Goal: Information Seeking & Learning: Learn about a topic

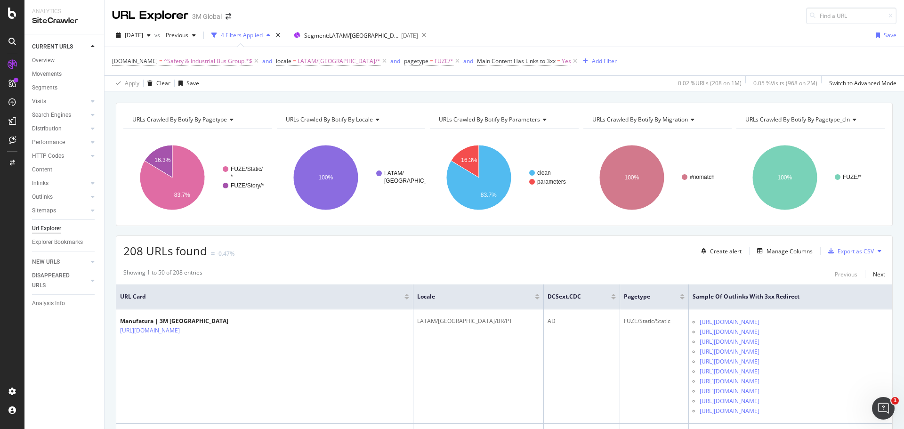
click at [635, 9] on div "URL Explorer 3M Global" at bounding box center [505, 12] width 800 height 24
click at [59, 138] on div "RealKeywords" at bounding box center [56, 139] width 42 height 9
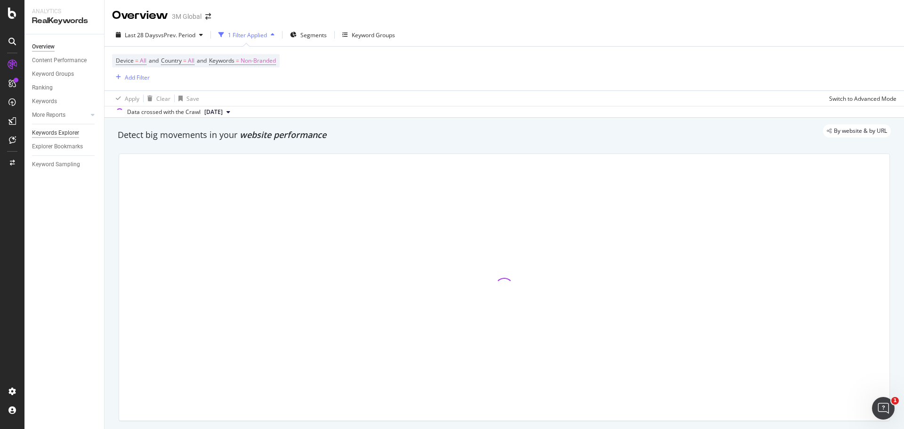
click at [61, 130] on div "Keywords Explorer" at bounding box center [55, 133] width 47 height 10
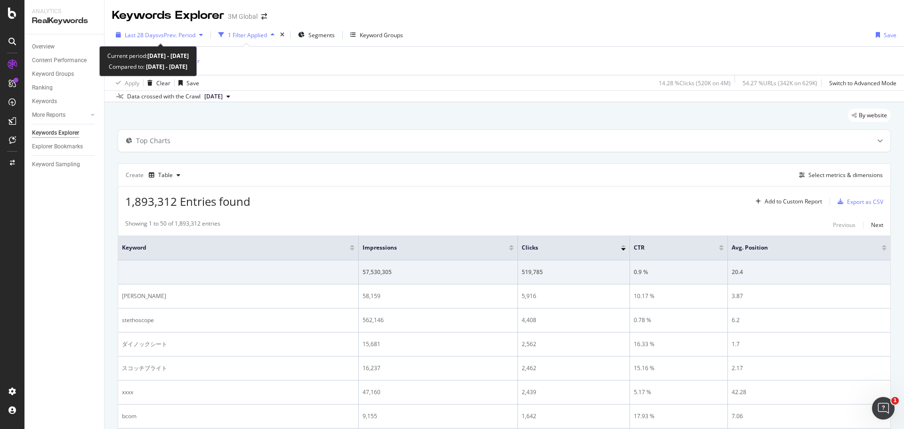
click at [202, 35] on div "button" at bounding box center [200, 35] width 11 height 6
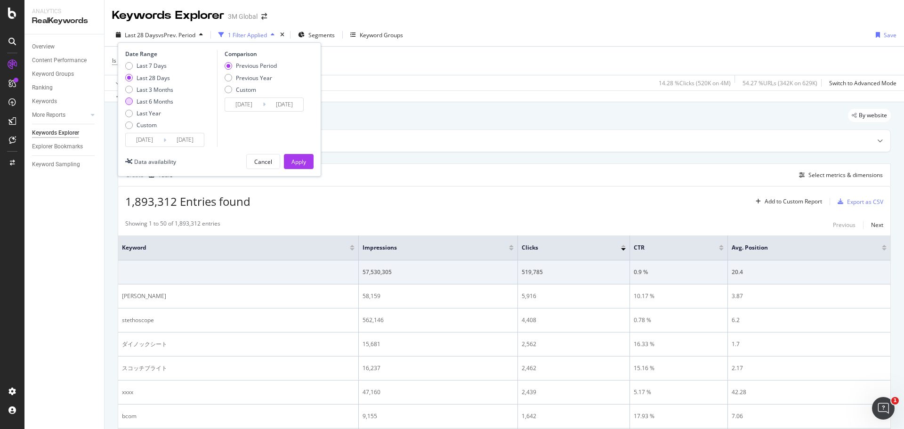
click at [128, 100] on div "Last 6 Months" at bounding box center [129, 101] width 8 height 8
type input "2025/03/02"
type input "2024/08/30"
type input "2025/03/01"
click at [294, 163] on div "Apply" at bounding box center [299, 162] width 15 height 8
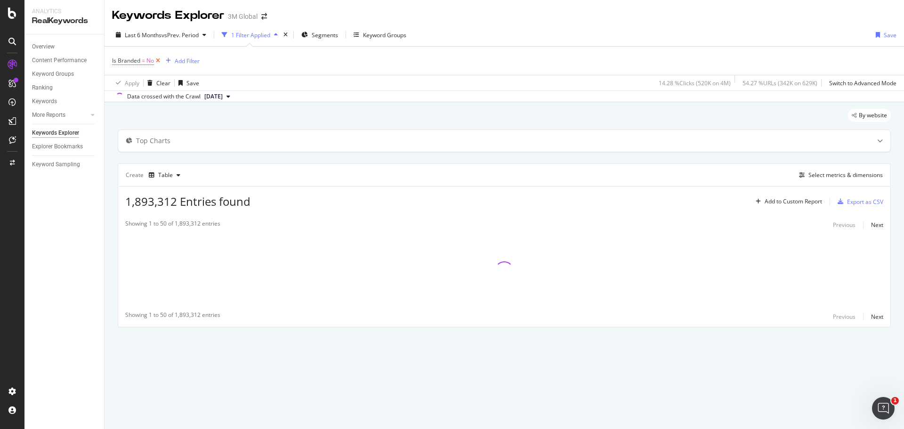
click at [159, 60] on icon at bounding box center [158, 60] width 8 height 9
click at [135, 57] on div "Add Filter" at bounding box center [137, 61] width 25 height 8
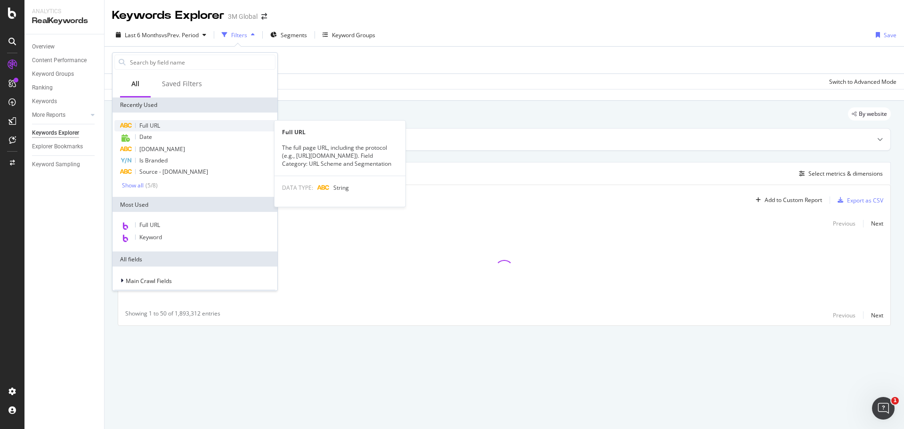
click at [152, 124] on span "Full URL" at bounding box center [149, 126] width 21 height 8
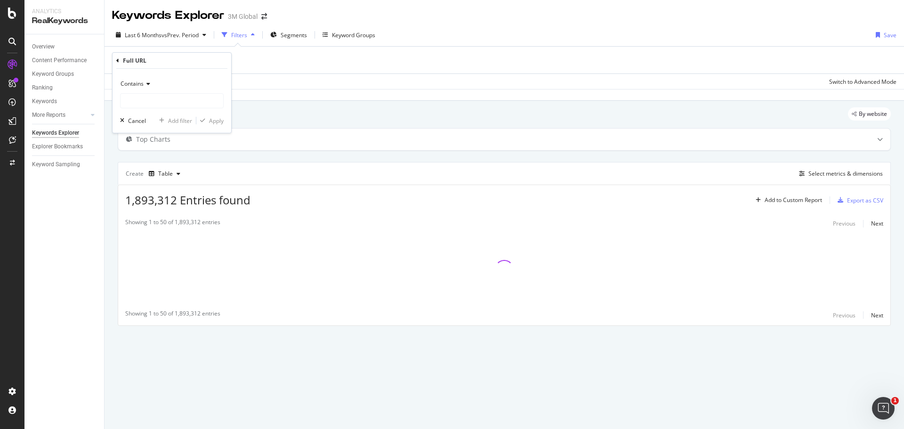
click at [147, 83] on icon at bounding box center [147, 84] width 7 height 6
click at [144, 104] on span "Equal to" at bounding box center [135, 103] width 21 height 8
click at [148, 102] on input "text" at bounding box center [172, 100] width 103 height 15
paste input "https://www.3m.com.br/3M/pt_BR/embalagem-empacotamento/aplicacoes/solucoes-emba…"
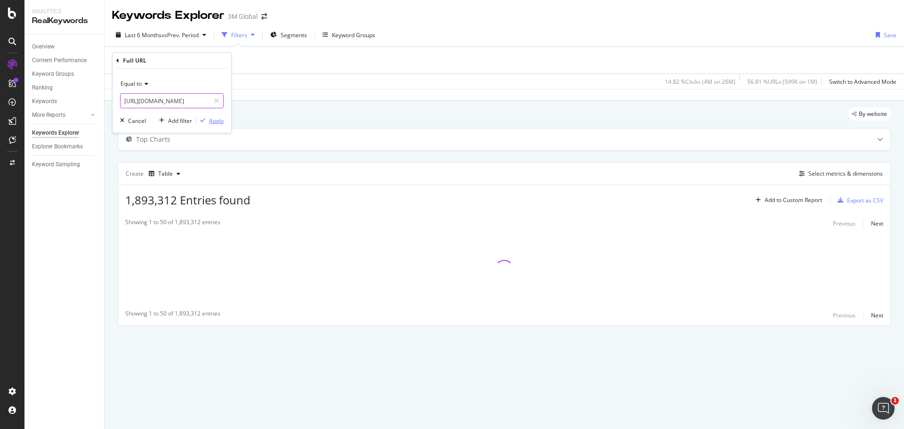
type input "https://www.3m.com.br/3M/pt_BR/embalagem-empacotamento/aplicacoes/solucoes-emba…"
click at [215, 121] on div "Apply" at bounding box center [216, 121] width 15 height 8
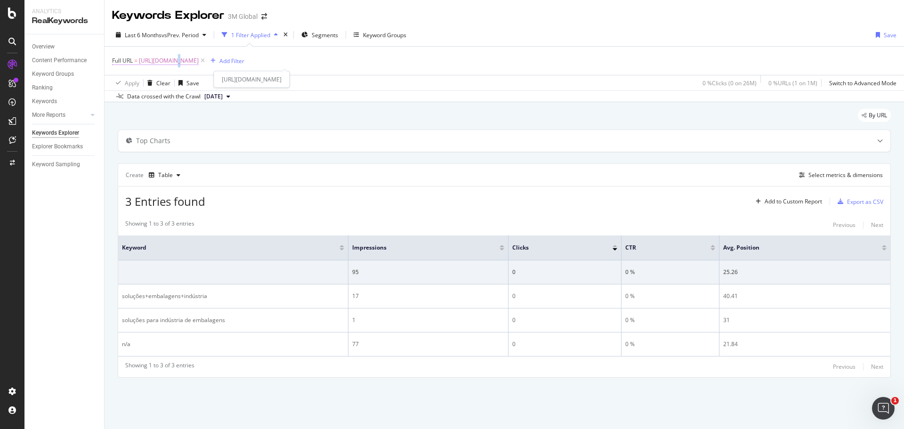
click at [175, 61] on span "https://www.3m.com.br/3M/pt_BR/embalagem-empacotamento/aplicacoes/solucoes-emba…" at bounding box center [169, 60] width 60 height 13
click at [211, 118] on div "Apply" at bounding box center [216, 120] width 15 height 8
click at [604, 30] on div "Last 6 Months vs Prev. Period 1 Filter Applied Segments Keyword Groups Save" at bounding box center [505, 36] width 800 height 19
click at [199, 63] on span "https://www.3m.com.br/3M/pt_BR/embalagem-empacotamento/aplicacoes/solucoes-emba…" at bounding box center [169, 60] width 60 height 13
click at [143, 82] on icon at bounding box center [145, 83] width 7 height 6
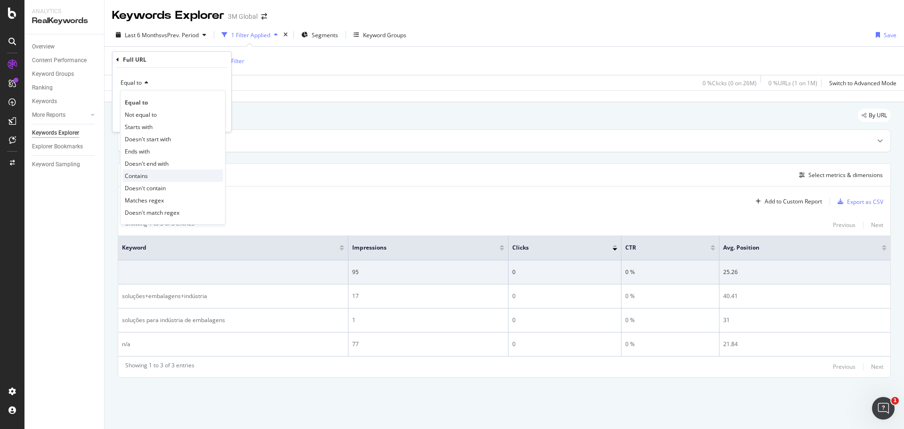
click at [143, 176] on span "Contains" at bounding box center [136, 176] width 23 height 8
click at [170, 100] on input "text" at bounding box center [172, 99] width 103 height 15
paste input "https://www.3m.com.br/3M/pt_BR/embalagem-empacotamento/aplicacoes/solucoes-emba…"
type input "https://www.3m.com.br/3M/pt_BR/embalagem-empacotamento/aplicacoes/solucoes-emba…"
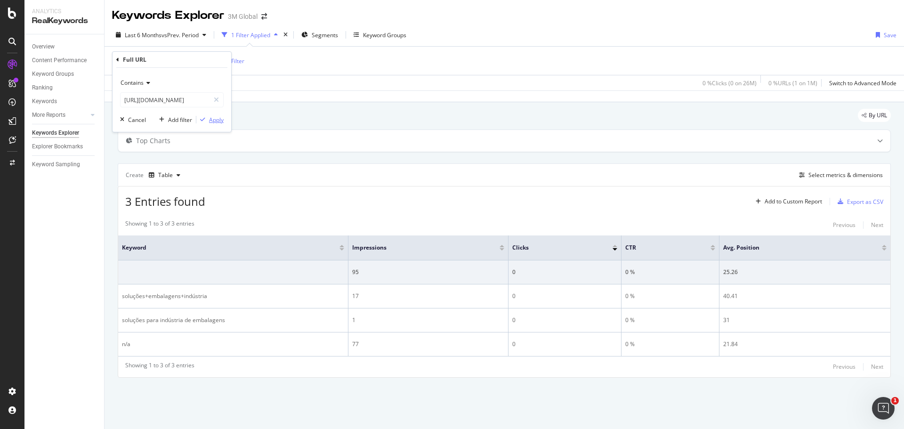
scroll to position [0, 0]
click at [214, 121] on div "Apply" at bounding box center [216, 120] width 15 height 8
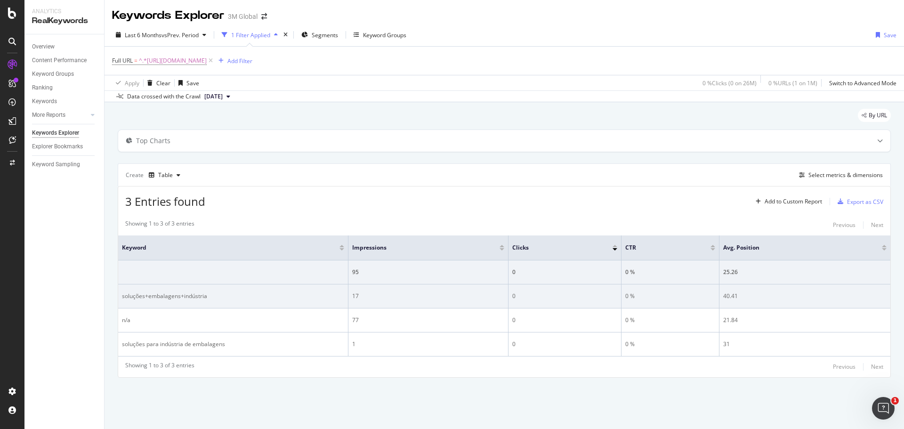
click at [156, 294] on div "soluções+embalagens+indústria" at bounding box center [233, 296] width 222 height 8
copy div "soluções+embalagens+indústria"
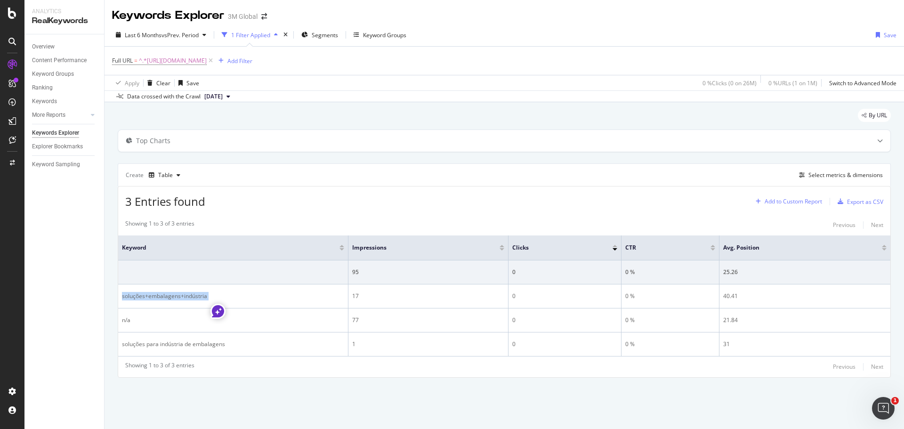
click at [795, 203] on div "Add to Custom Report" at bounding box center [793, 202] width 57 height 6
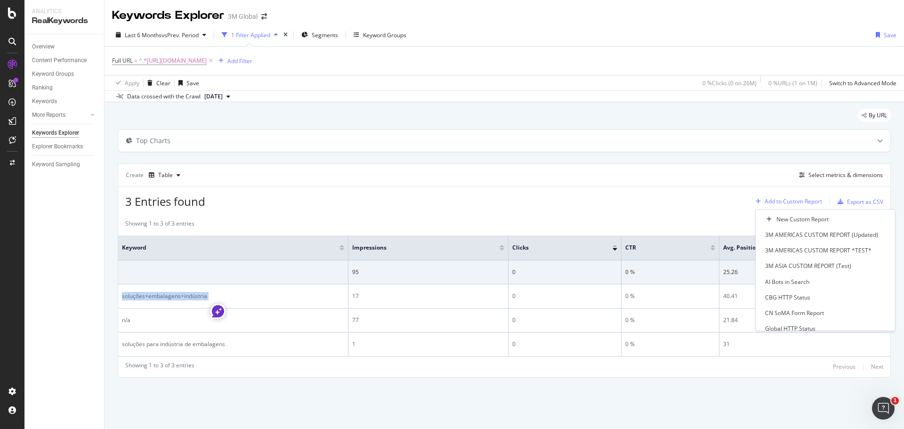
click at [795, 203] on div "Add to Custom Report" at bounding box center [793, 202] width 57 height 6
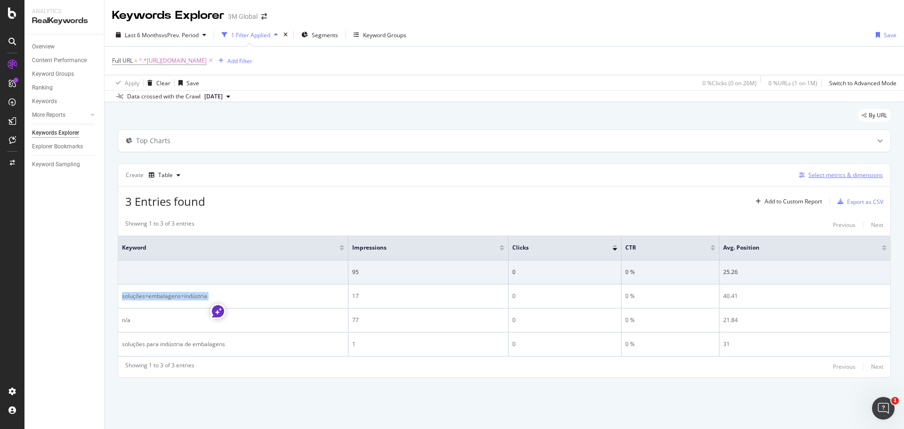
click at [830, 178] on div "Select metrics & dimensions" at bounding box center [846, 175] width 74 height 8
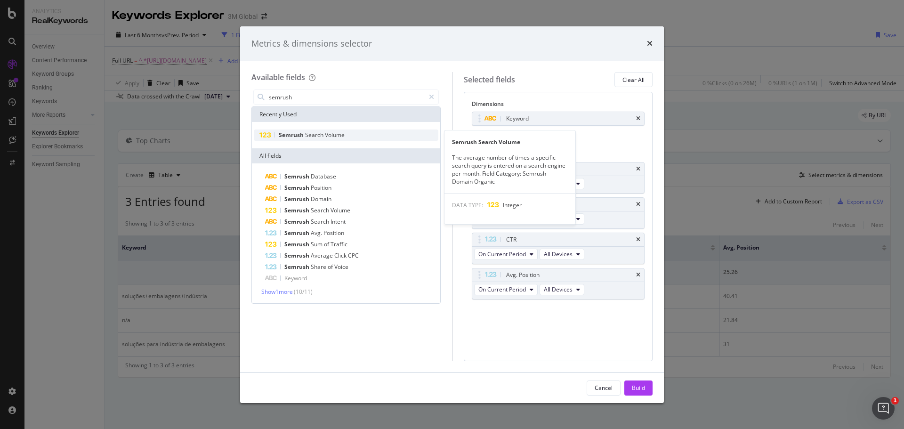
type input "semrush"
click at [326, 134] on span "Volume" at bounding box center [335, 135] width 20 height 8
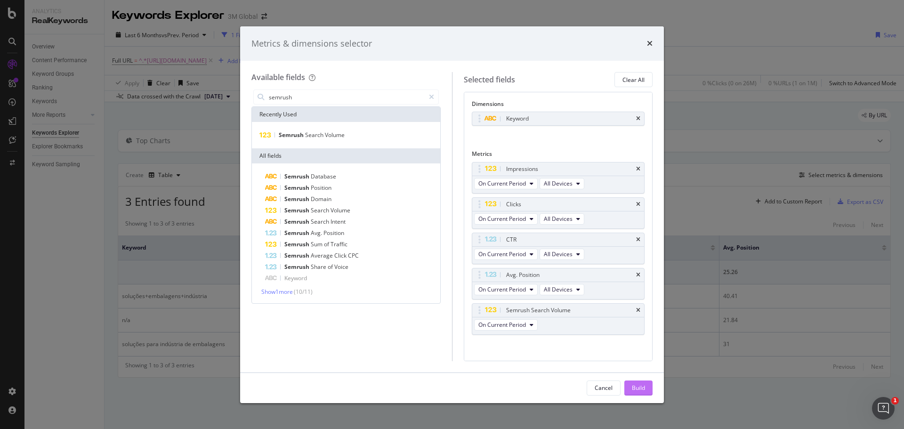
click at [635, 386] on div "Build" at bounding box center [638, 388] width 13 height 8
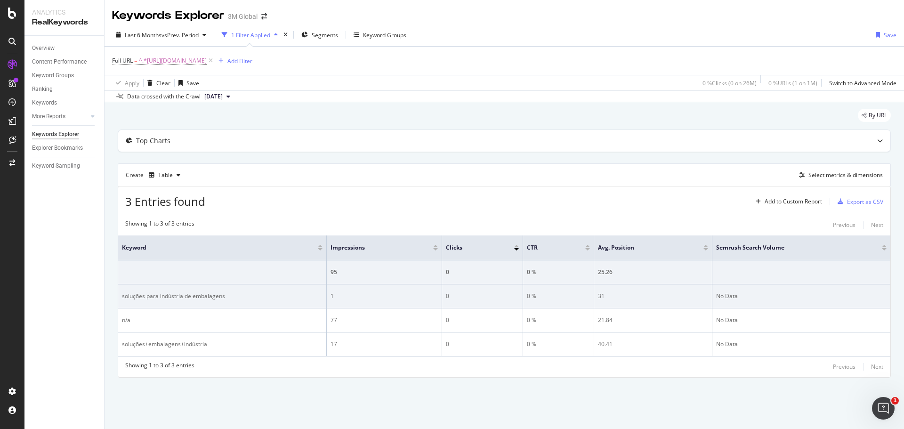
click at [175, 298] on div "soluções para indústria de embalagens" at bounding box center [222, 296] width 201 height 8
copy div "soluções para indústria de embalagens"
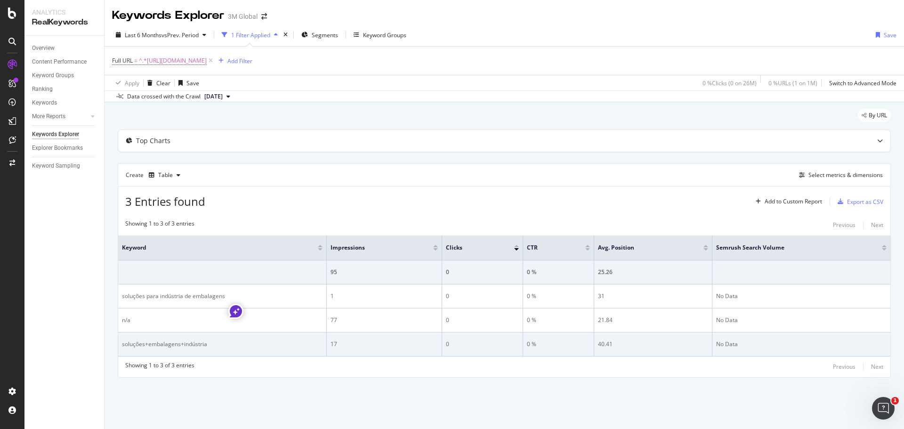
click at [164, 344] on div "soluções+embalagens+indústria" at bounding box center [222, 344] width 201 height 8
copy div "soluções+embalagens+indústria"
